Goal: Task Accomplishment & Management: Manage account settings

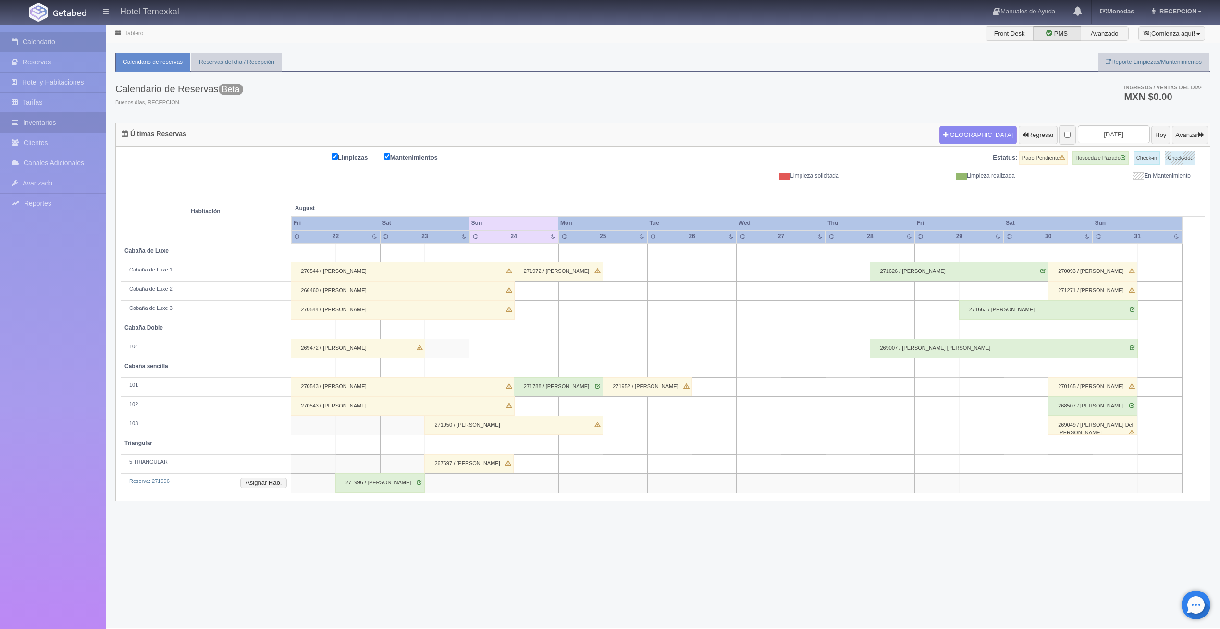
click at [55, 121] on link "Inventarios" at bounding box center [53, 123] width 106 height 20
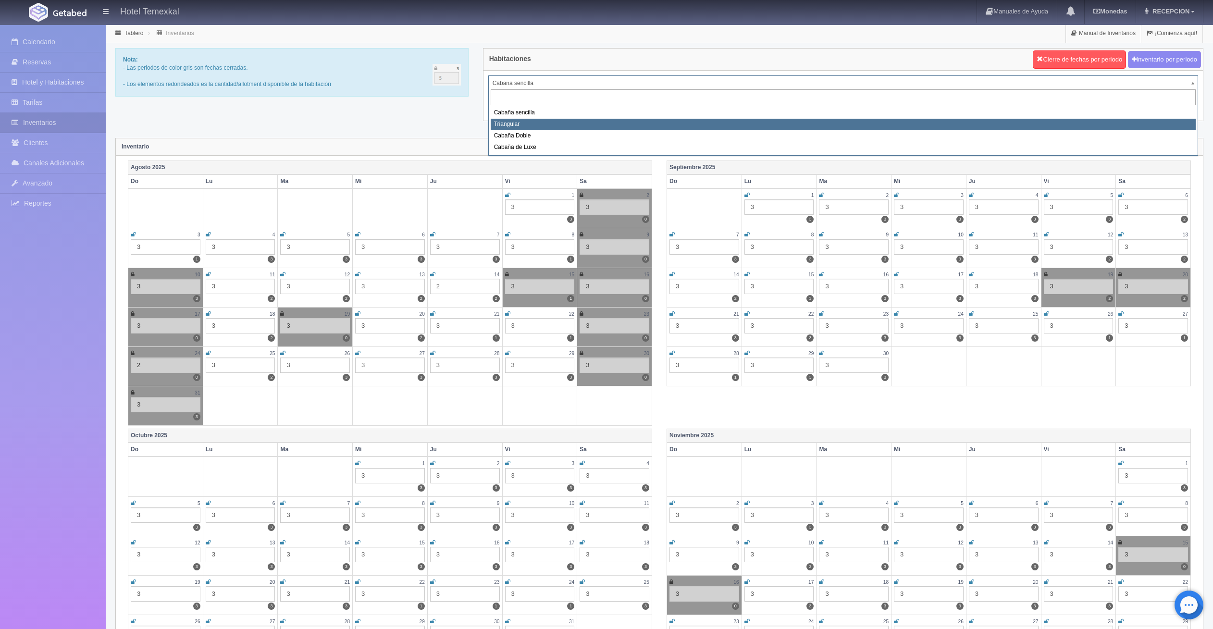
select select "2119"
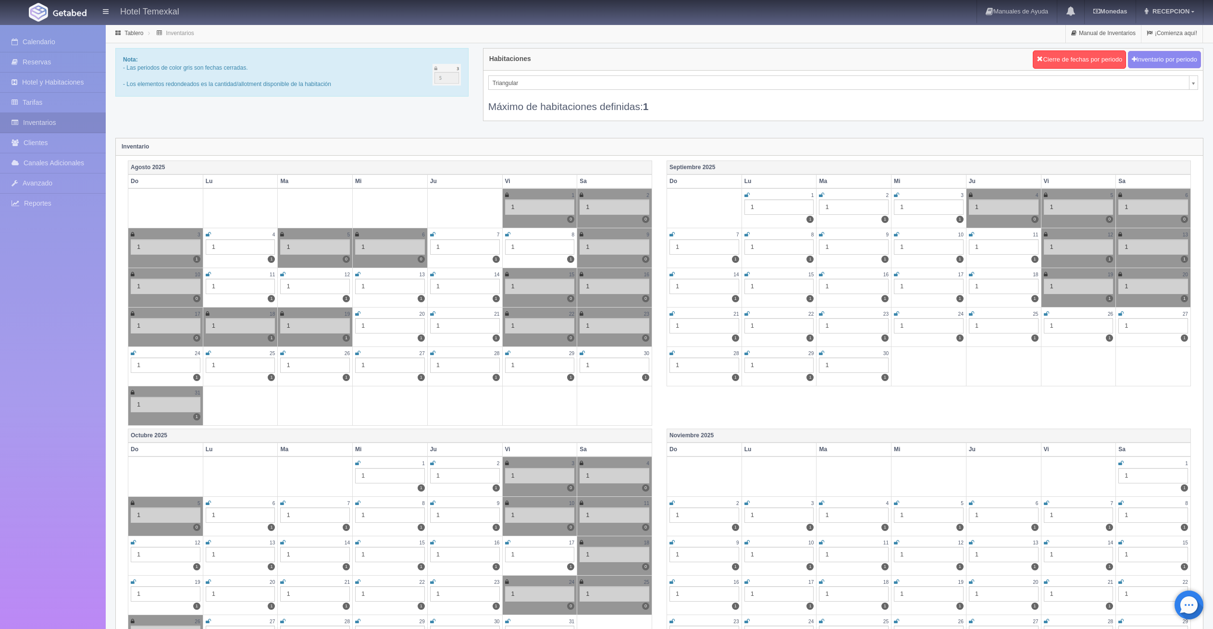
click at [134, 355] on icon at bounding box center [133, 353] width 5 height 6
click at [49, 41] on link "Calendario" at bounding box center [53, 42] width 106 height 20
